Goal: Find specific page/section: Find specific page/section

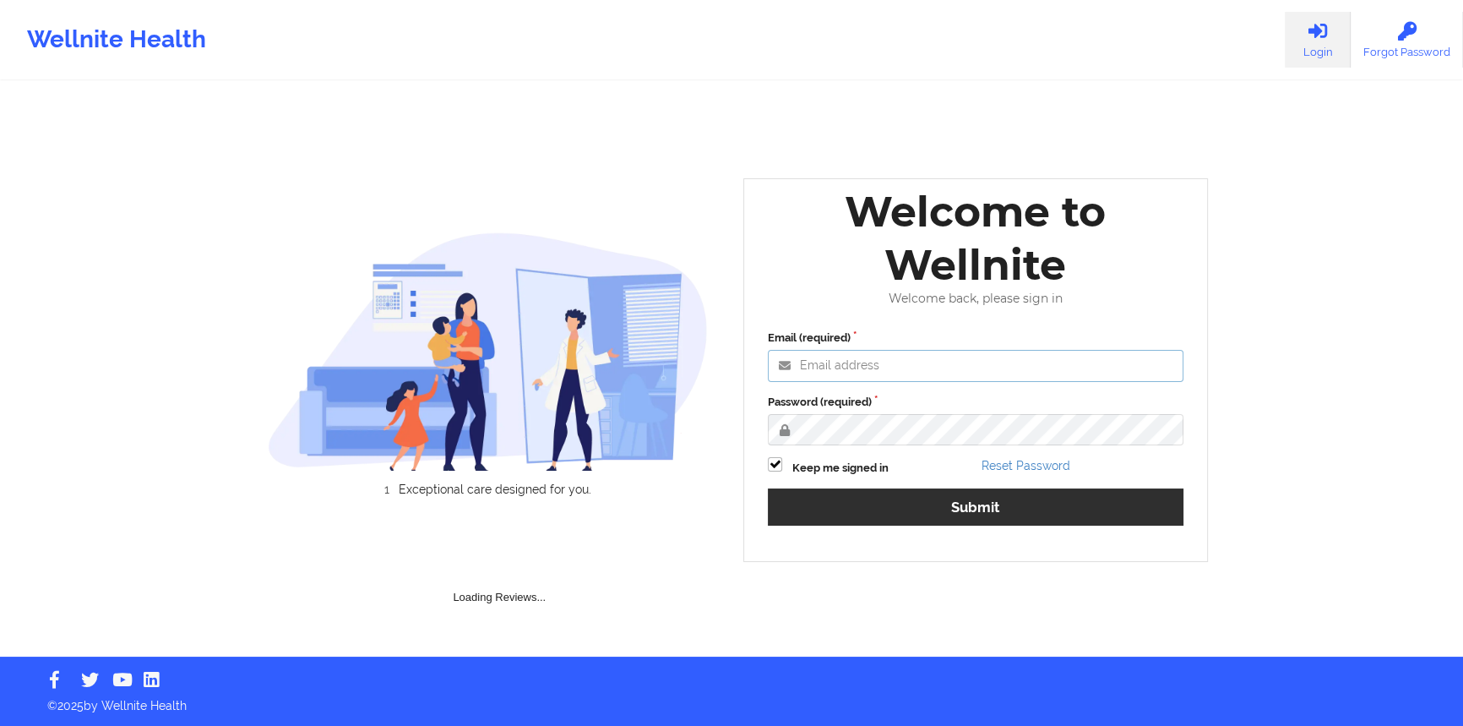
type input "[PERSON_NAME][EMAIL_ADDRESS][DOMAIN_NAME]"
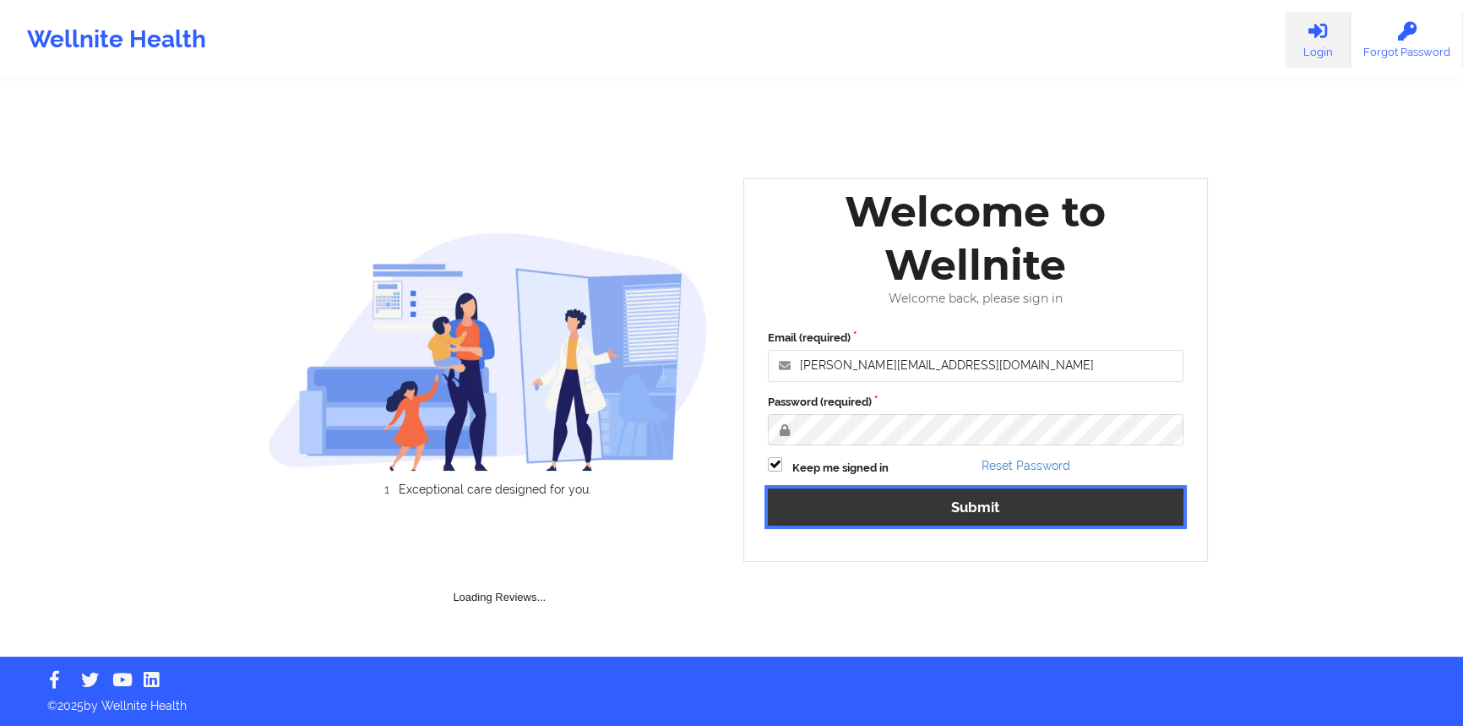
click at [927, 524] on button "Submit" at bounding box center [976, 506] width 416 height 36
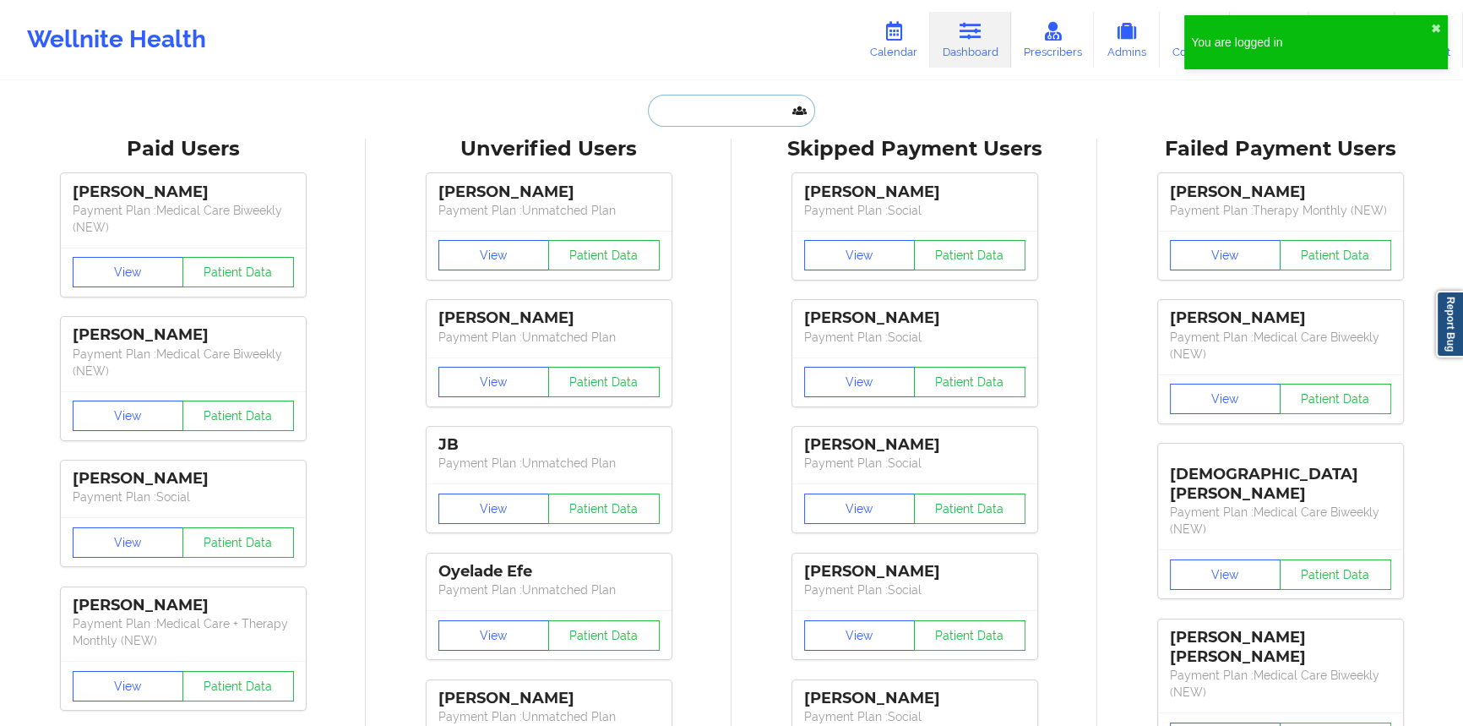
click at [675, 95] on input "text" at bounding box center [731, 111] width 167 height 32
paste input "CAITLIN"
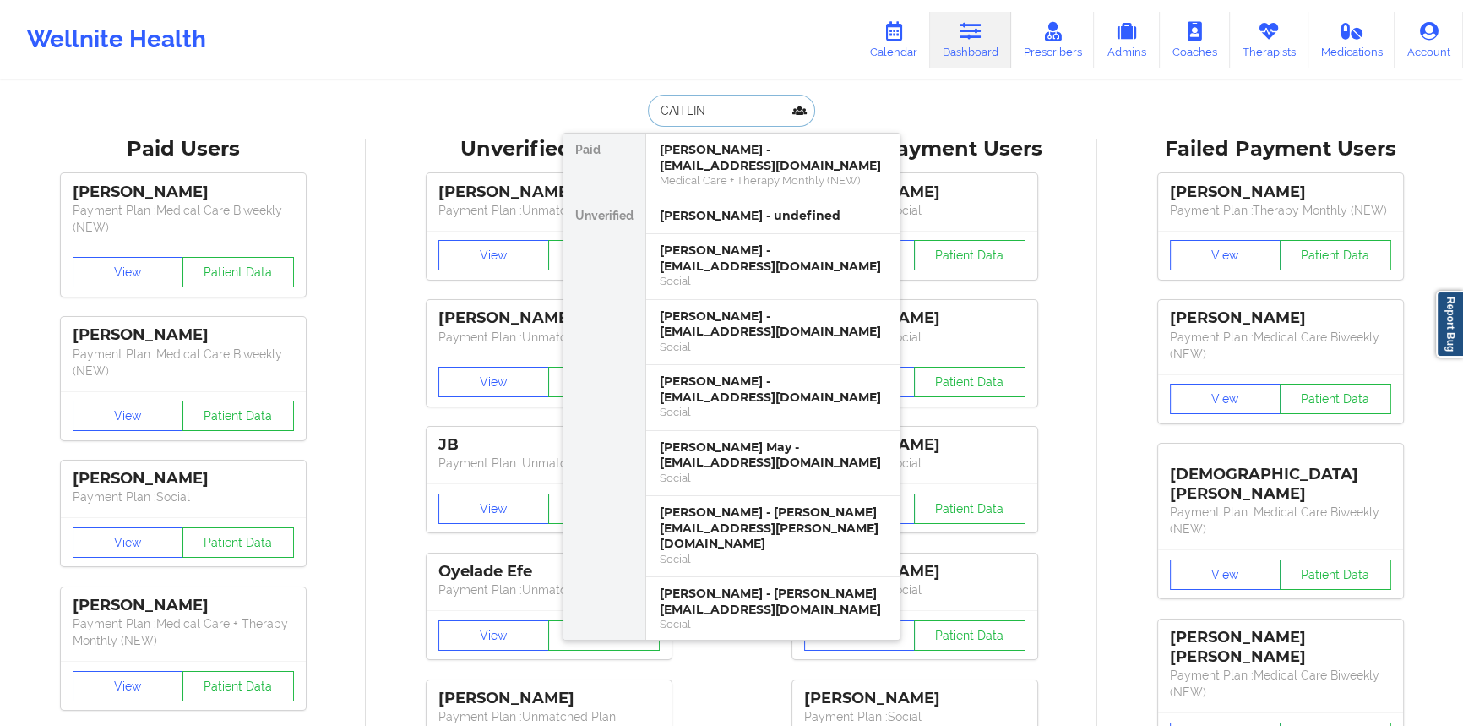
type input "CAITLIN"
click at [724, 317] on div "[PERSON_NAME] - [EMAIL_ADDRESS][DOMAIN_NAME]" at bounding box center [773, 323] width 226 height 31
